Goal: Information Seeking & Learning: Compare options

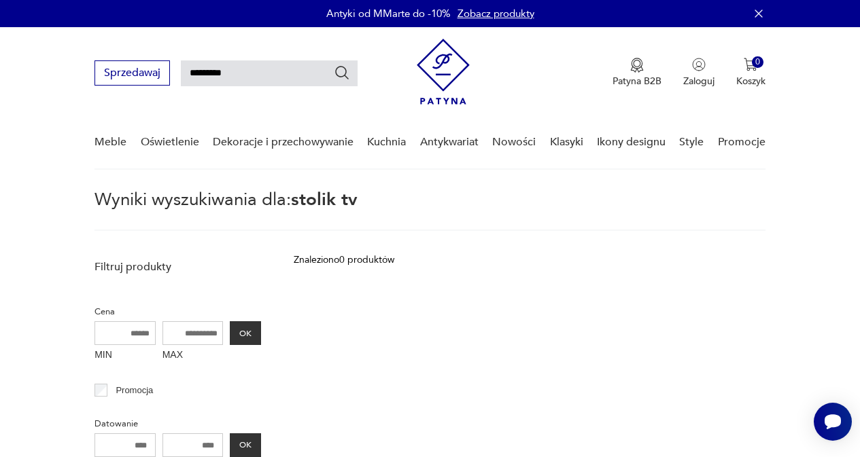
click at [232, 69] on input "*********" at bounding box center [269, 73] width 177 height 26
type input "**********"
click at [340, 68] on icon "Szukaj" at bounding box center [342, 73] width 16 height 16
type input "**********"
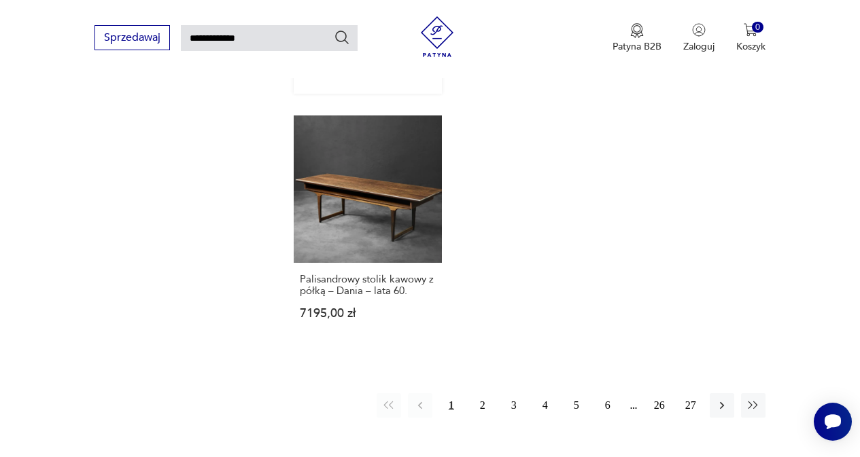
scroll to position [1563, 0]
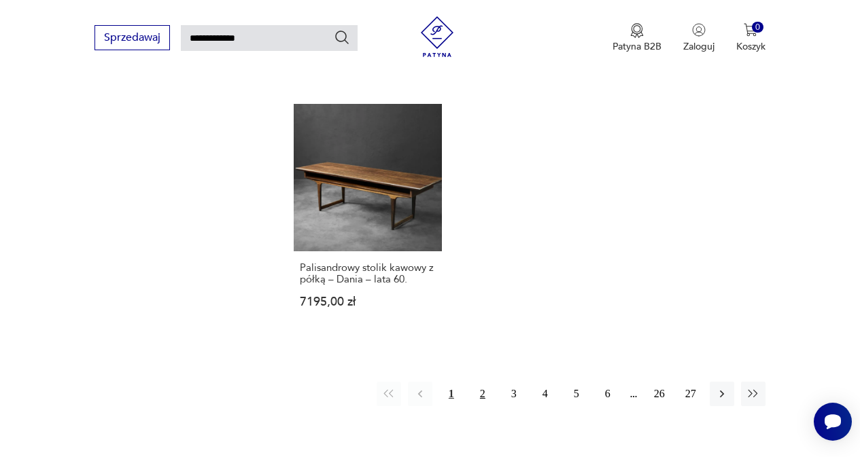
click at [481, 382] on button "2" at bounding box center [482, 394] width 24 height 24
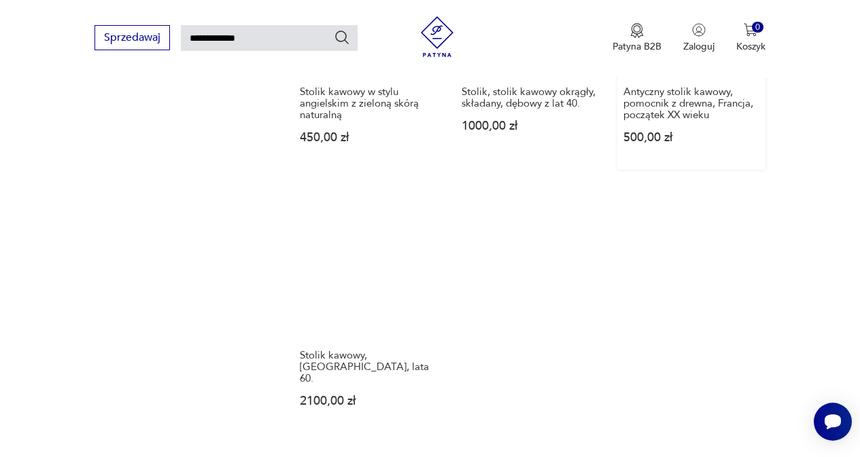
scroll to position [1631, 0]
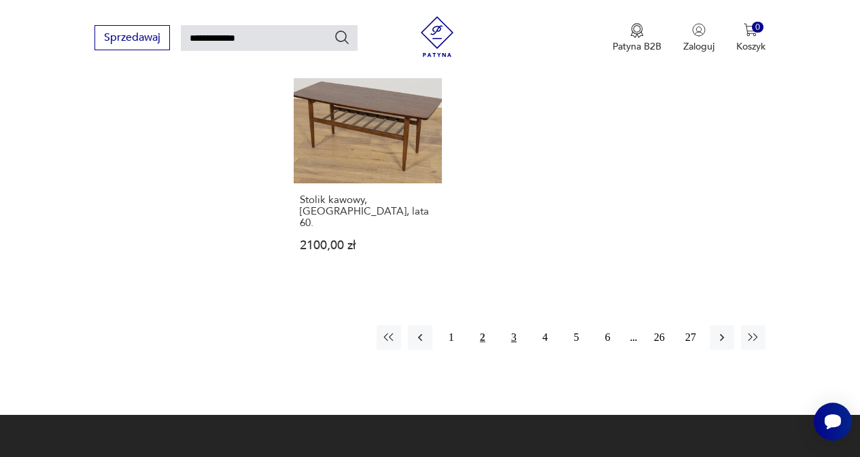
click at [512, 326] on button "3" at bounding box center [514, 338] width 24 height 24
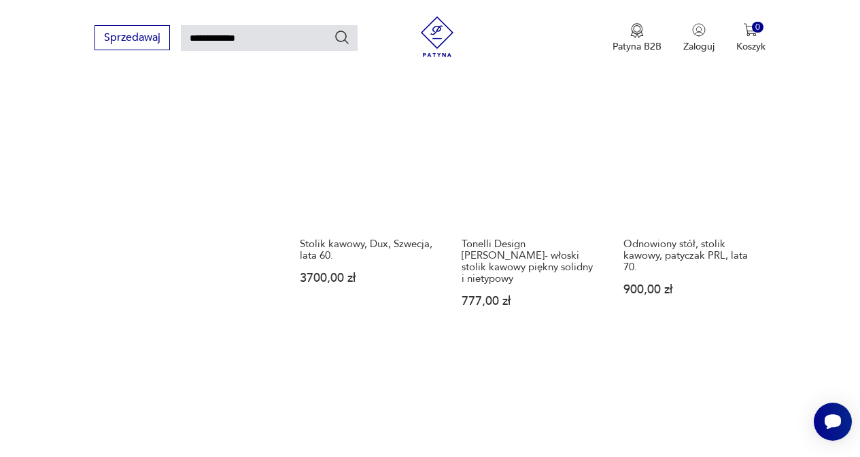
scroll to position [1000, 0]
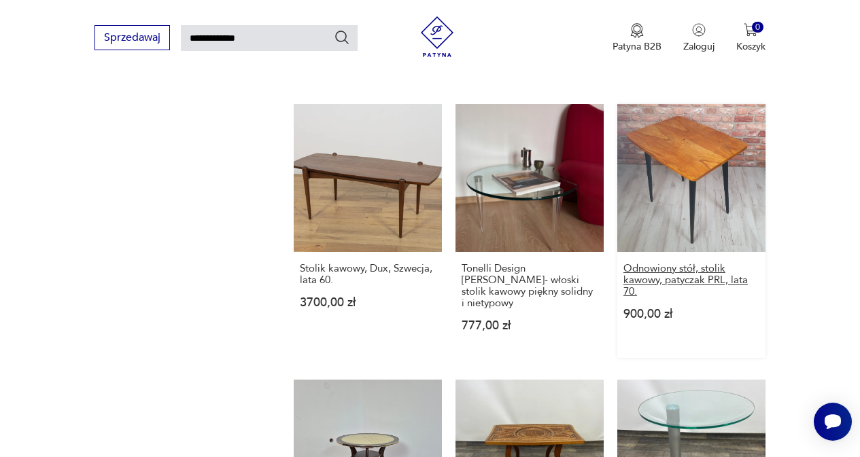
click at [676, 263] on h3 "Odnowiony stół, stolik kawowy, patyczak PRL, lata 70." at bounding box center [691, 280] width 136 height 35
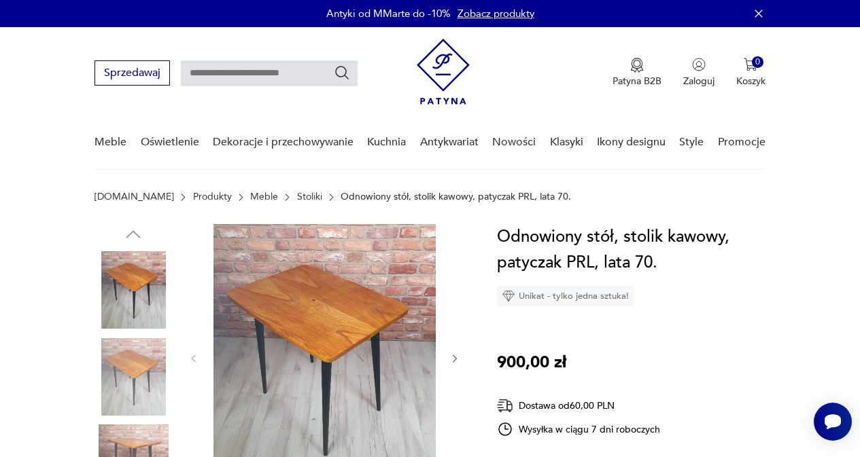
type input "**********"
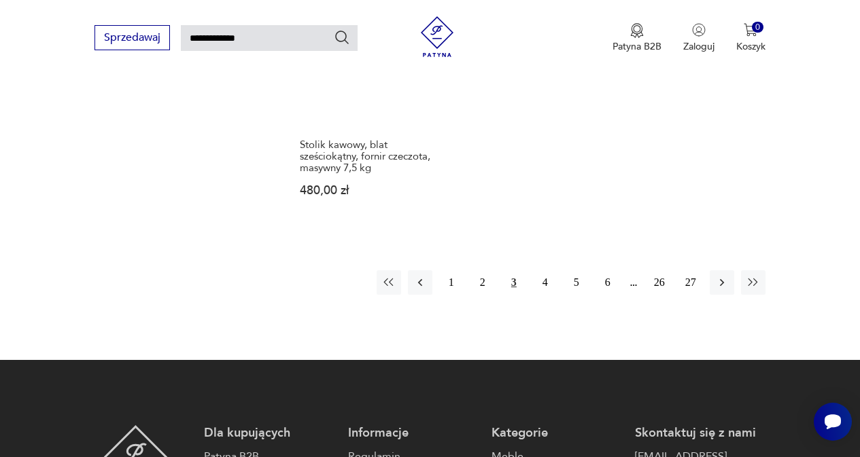
scroll to position [1721, 0]
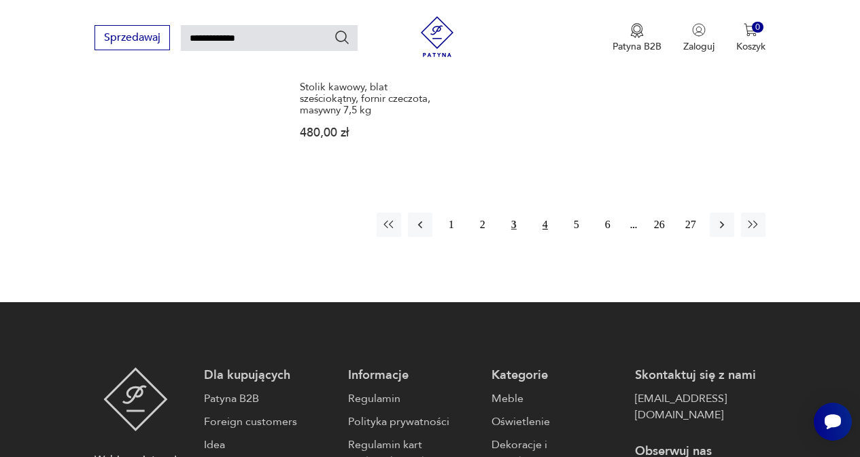
click at [544, 213] on button "4" at bounding box center [545, 225] width 24 height 24
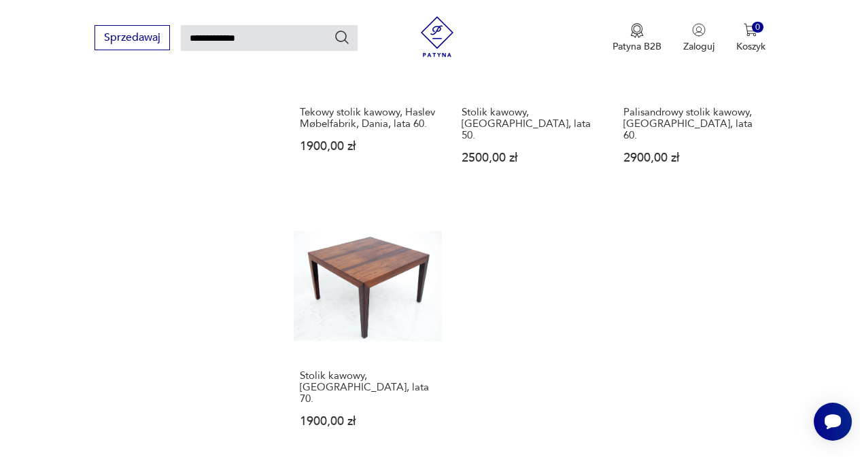
scroll to position [1476, 0]
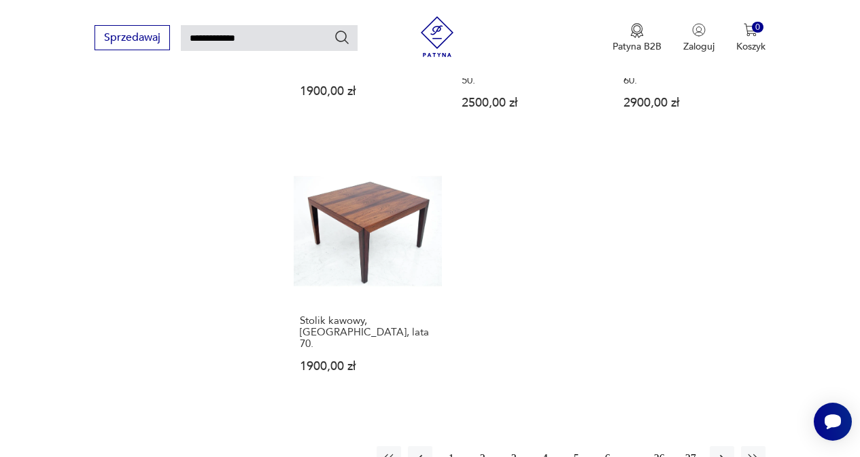
click at [576, 447] on button "5" at bounding box center [576, 459] width 24 height 24
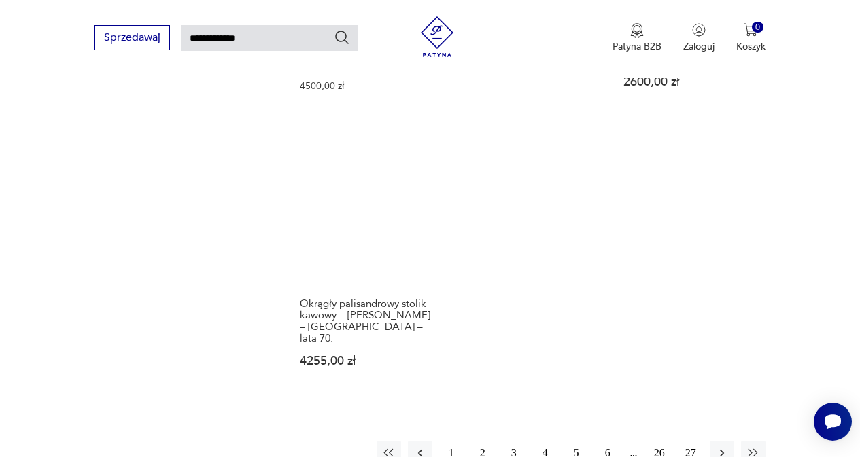
scroll to position [1544, 0]
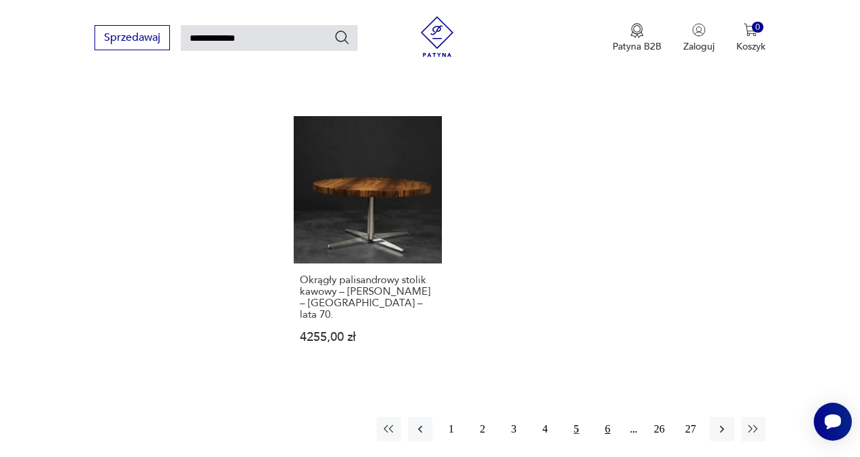
click at [607, 417] on button "6" at bounding box center [607, 429] width 24 height 24
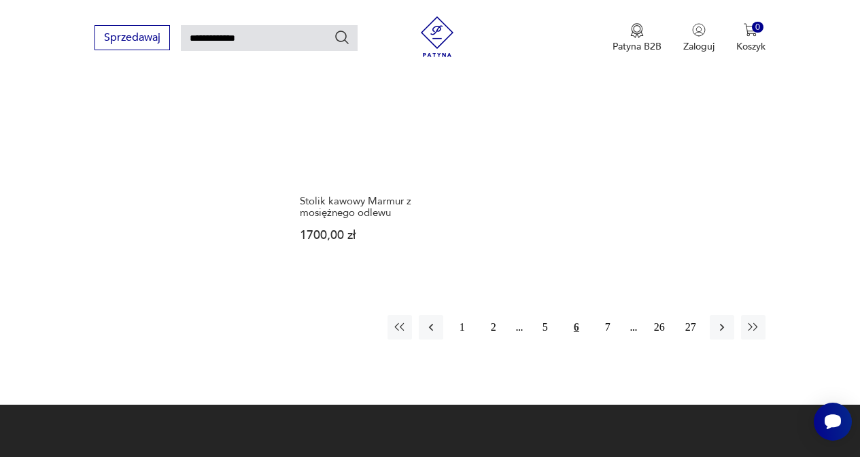
scroll to position [1612, 0]
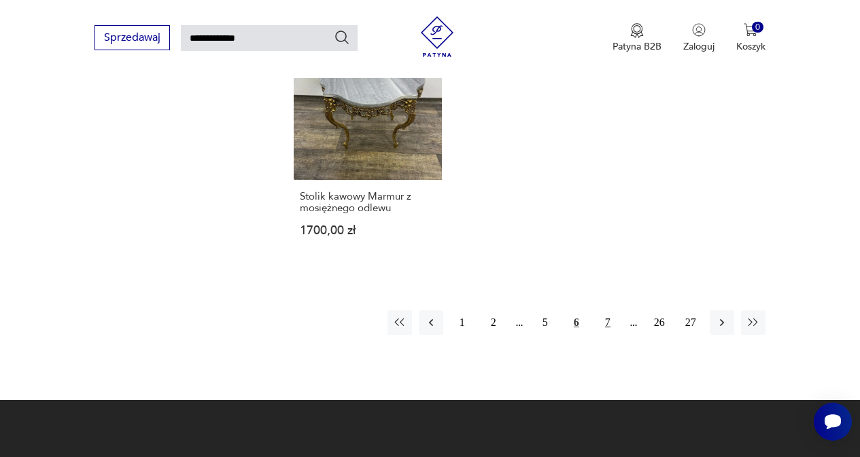
click at [610, 313] on button "7" at bounding box center [607, 323] width 24 height 24
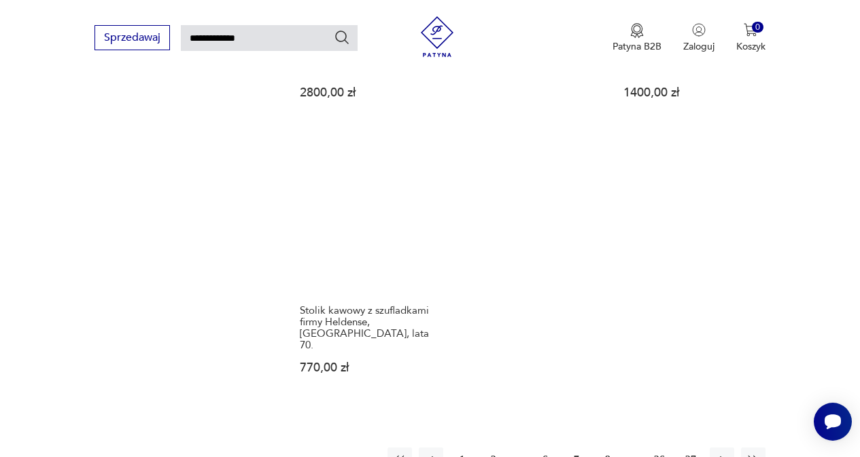
scroll to position [1544, 0]
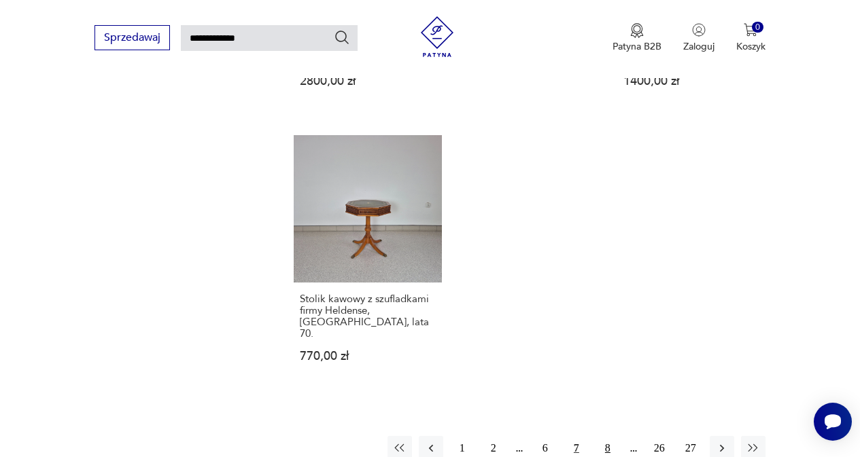
click at [604, 436] on button "8" at bounding box center [607, 448] width 24 height 24
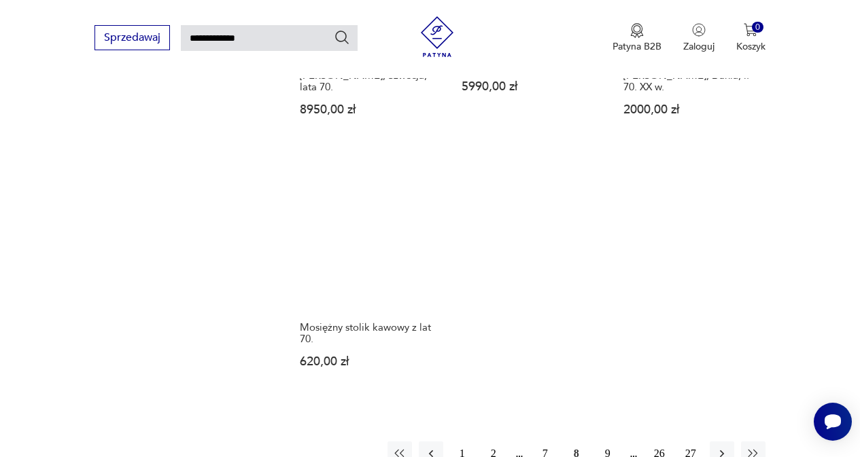
scroll to position [1544, 0]
